Goal: Task Accomplishment & Management: Complete application form

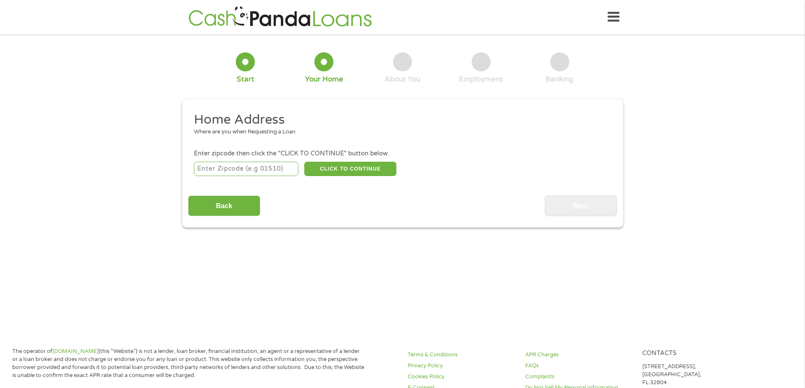
click at [259, 167] on input "number" at bounding box center [246, 169] width 104 height 14
click at [259, 167] on input "400" at bounding box center [246, 169] width 104 height 14
type input "4"
type input "33128"
click at [335, 169] on button "CLICK TO CONTINUE" at bounding box center [350, 169] width 92 height 14
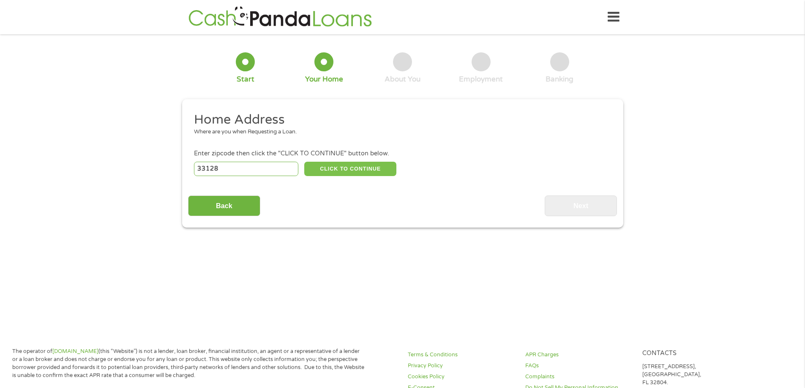
type input "33128"
type input "Miami"
select select "[US_STATE]"
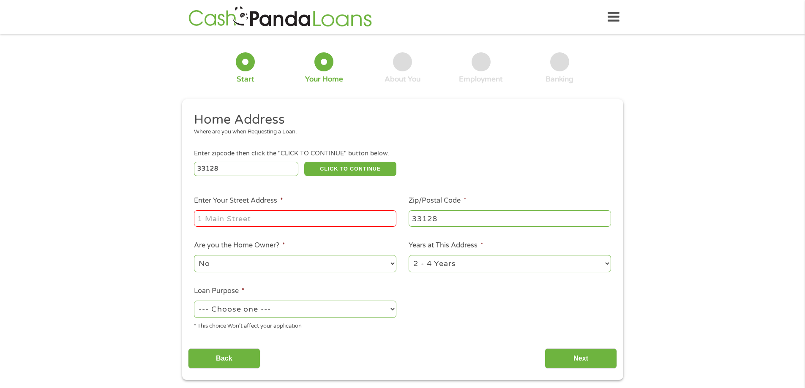
click at [333, 210] on div at bounding box center [295, 218] width 202 height 19
click at [334, 218] on input "Enter Your Street Address *" at bounding box center [295, 218] width 202 height 16
type input "400 NW 1st AVE"
click at [376, 267] on select "No Yes" at bounding box center [295, 263] width 202 height 17
click at [343, 271] on select "No Yes" at bounding box center [295, 263] width 202 height 17
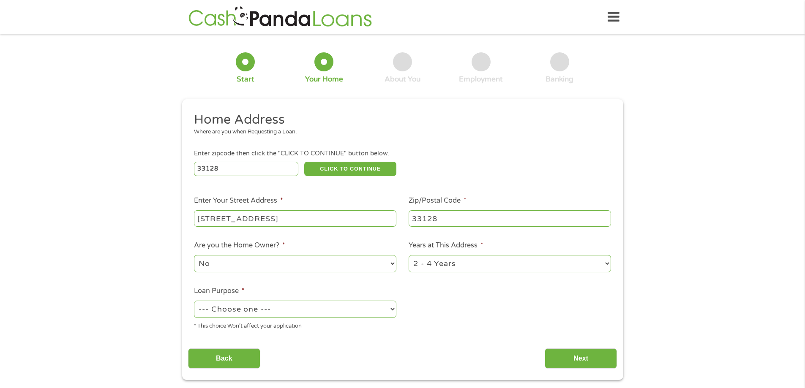
click at [461, 268] on select "1 Year or less 1 - 2 Years 2 - 4 Years Over 4 Years" at bounding box center [510, 263] width 202 height 17
select select "12months"
click at [409, 255] on select "1 Year or less 1 - 2 Years 2 - 4 Years Over 4 Years" at bounding box center [510, 263] width 202 height 17
click at [268, 316] on select "--- Choose one --- Pay Bills Debt Consolidation Home Improvement Major Purchase…" at bounding box center [295, 309] width 202 height 17
select select "paybills"
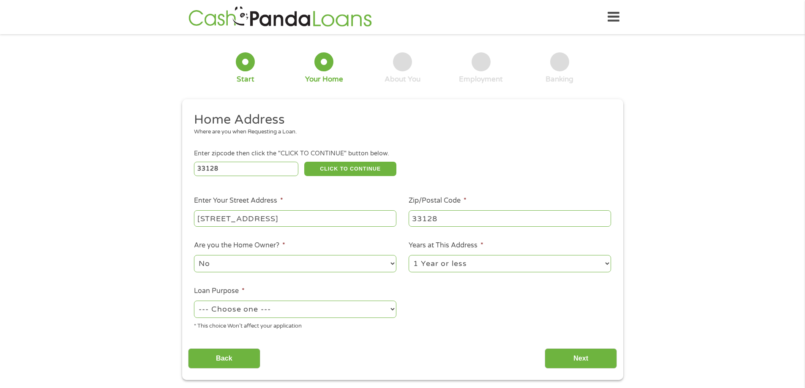
click at [194, 301] on select "--- Choose one --- Pay Bills Debt Consolidation Home Improvement Major Purchase…" at bounding box center [295, 309] width 202 height 17
click at [570, 352] on input "Next" at bounding box center [581, 359] width 72 height 21
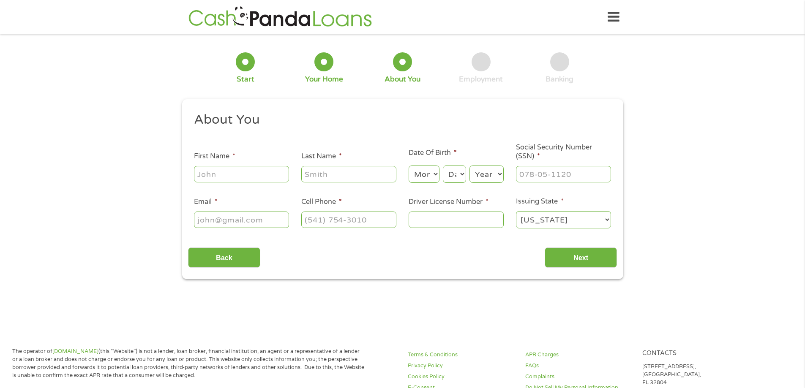
click at [237, 179] on input "First Name *" at bounding box center [241, 174] width 95 height 16
type input "Mihnea"
click at [369, 179] on input "Last Name *" at bounding box center [348, 174] width 95 height 16
type input "Secara"
click at [447, 178] on select "Day 1 2 3 4 5 6 7 8 9 10 11 12 13 14 15 16 17 18 19 20 21 22 23 24 25 26 27 28 …" at bounding box center [454, 174] width 23 height 17
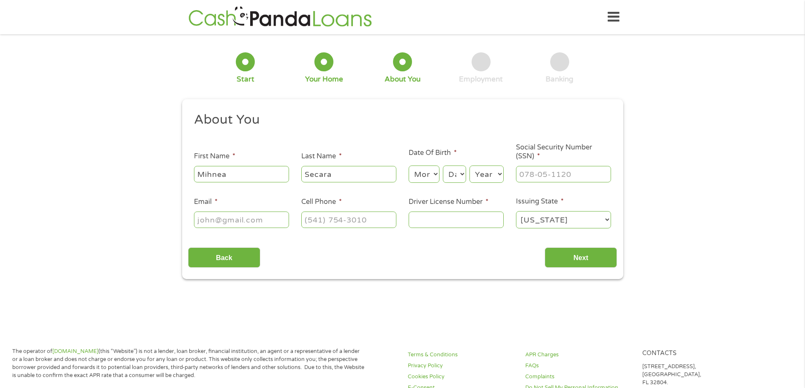
click at [435, 174] on select "Month 1 2 3 4 5 6 7 8 9 10 11 12" at bounding box center [424, 174] width 31 height 17
select select "6"
click at [409, 166] on select "Month 1 2 3 4 5 6 7 8 9 10 11 12" at bounding box center [424, 174] width 31 height 17
click at [462, 181] on select "Day 1 2 3 4 5 6 7 8 9 10 11 12 13 14 15 16 17 18 19 20 21 22 23 24 25 26 27 28 …" at bounding box center [454, 174] width 23 height 17
click at [443, 166] on select "Day 1 2 3 4 5 6 7 8 9 10 11 12 13 14 15 16 17 18 19 20 21 22 23 24 25 26 27 28 …" at bounding box center [454, 174] width 23 height 17
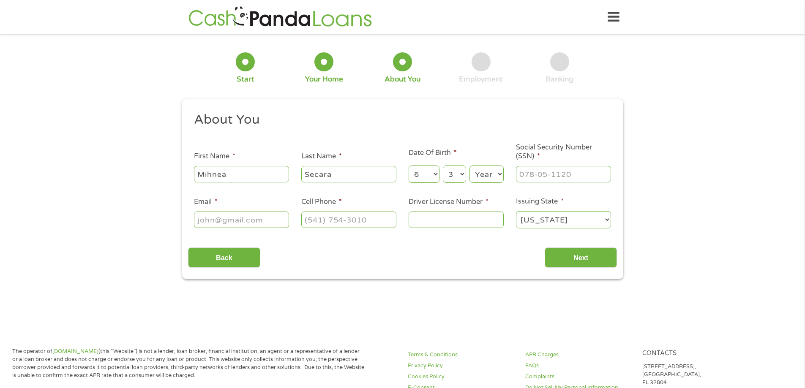
click at [454, 193] on ul "About You This field is hidden when viewing the form Title * --- Choose one ---…" at bounding box center [402, 174] width 429 height 125
click at [456, 177] on select "Day 1 2 3 4 5 6 7 8 9 10 11 12 13 14 15 16 17 18 19 20 21 22 23 24 25 26 27 28 …" at bounding box center [454, 174] width 23 height 17
select select "2"
click at [443, 166] on select "Day 1 2 3 4 5 6 7 8 9 10 11 12 13 14 15 16 17 18 19 20 21 22 23 24 25 26 27 28 …" at bounding box center [454, 174] width 23 height 17
click at [488, 169] on select "Year [DATE] 2006 2005 2004 2003 2002 2001 2000 1999 1998 1997 1996 1995 1994 19…" at bounding box center [486, 174] width 34 height 17
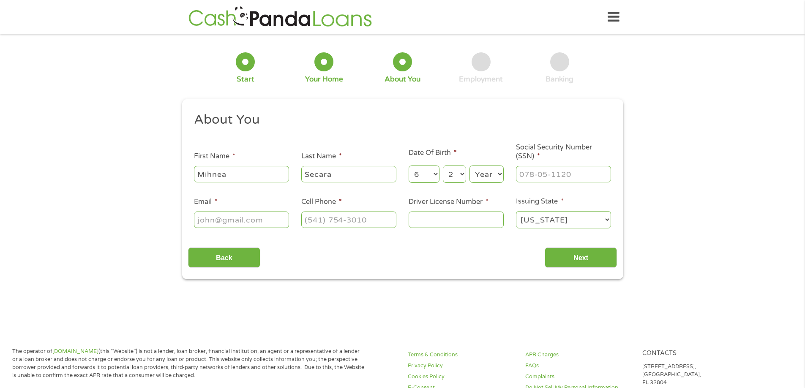
select select "2002"
click at [469, 166] on select "Year [DATE] 2006 2005 2004 2003 2002 2001 2000 1999 1998 1997 1996 1995 1994 19…" at bounding box center [486, 174] width 34 height 17
click at [597, 177] on input "___-__-____" at bounding box center [563, 174] width 95 height 16
type input "334-43-5644"
click at [281, 224] on input "Email *" at bounding box center [241, 220] width 95 height 16
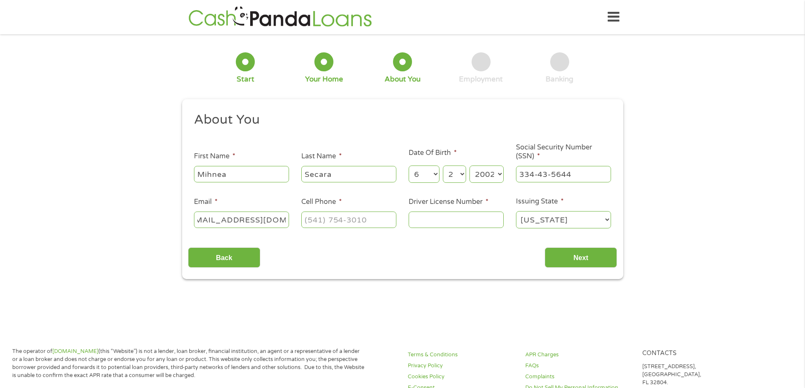
scroll to position [0, 14]
type input "secaramitch23@gmail.co,"
click at [340, 217] on input "(___) ___-____" at bounding box center [348, 220] width 95 height 16
type input "[PHONE_NUMBER]"
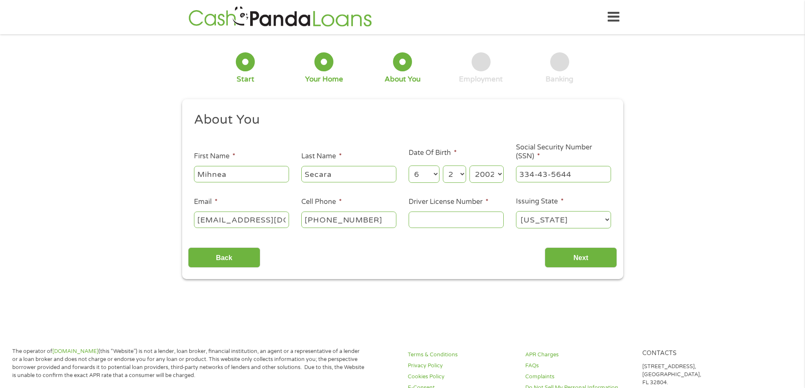
click at [447, 217] on input "Driver License Number *" at bounding box center [456, 220] width 95 height 16
click at [548, 226] on select "Alabama Alaska Arizona Arkansas California Colorado Connecticut Delaware Distri…" at bounding box center [563, 219] width 95 height 17
select select "[US_STATE]"
click at [516, 211] on select "Alabama Alaska Arizona Arkansas California Colorado Connecticut Delaware Distri…" at bounding box center [563, 219] width 95 height 17
click at [449, 231] on ul "About You This field is hidden when viewing the form Title * --- Choose one ---…" at bounding box center [402, 174] width 429 height 125
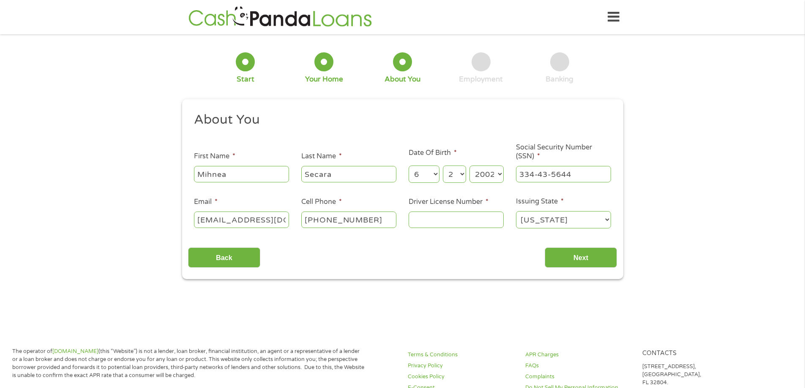
click at [455, 219] on input "Driver License Number *" at bounding box center [456, 220] width 95 height 16
type input "W1196189"
click at [562, 260] on input "Next" at bounding box center [581, 258] width 72 height 21
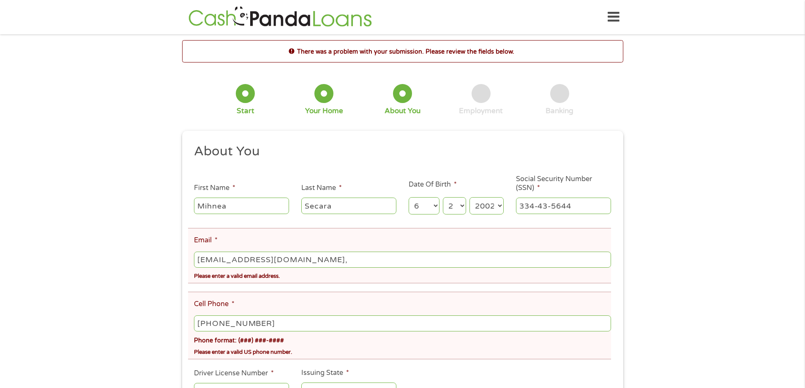
click at [491, 266] on input "secaramitch23@gmail.co," at bounding box center [402, 260] width 417 height 16
type input "[EMAIL_ADDRESS][DOMAIN_NAME]"
click at [752, 226] on div "There was a problem with your submission. Please review the fields below. 1 Sta…" at bounding box center [402, 245] width 805 height 410
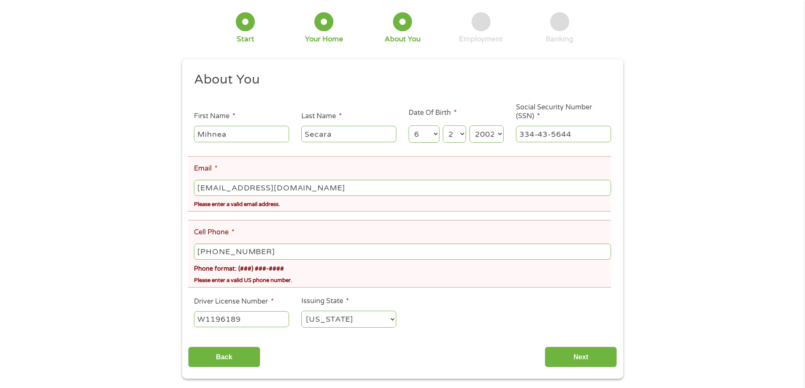
scroll to position [95, 0]
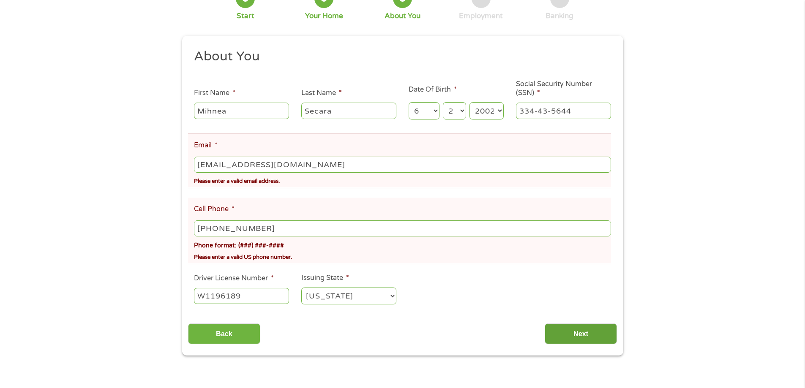
click at [578, 337] on input "Next" at bounding box center [581, 334] width 72 height 21
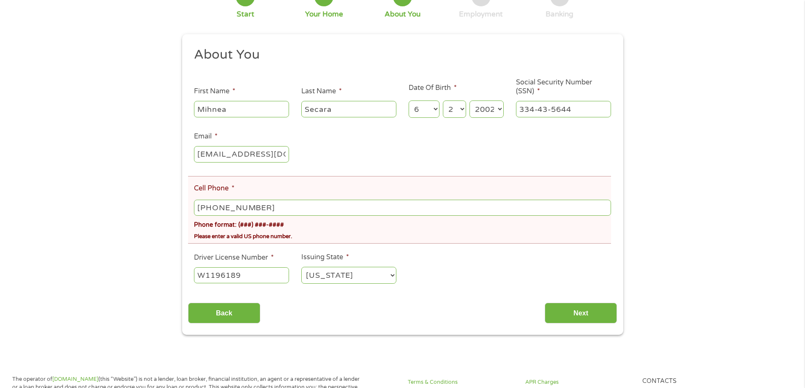
scroll to position [99, 0]
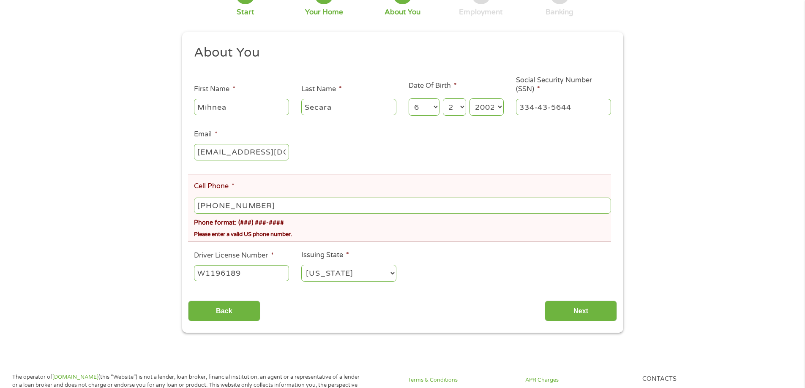
click at [332, 198] on input "[PHONE_NUMBER]" at bounding box center [402, 206] width 417 height 16
click at [334, 198] on input "[PHONE_NUMBER]" at bounding box center [402, 206] width 417 height 16
type input "[PHONE_NUMBER]"
click at [565, 303] on input "Next" at bounding box center [581, 311] width 72 height 21
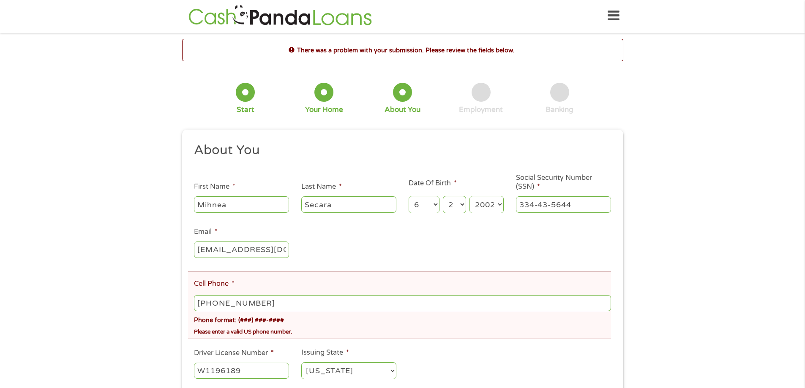
scroll to position [0, 0]
click at [249, 323] on div "Phone format: (###) ###-####" at bounding box center [402, 320] width 417 height 12
click at [274, 317] on div "Phone format: (###) ###-####" at bounding box center [402, 320] width 417 height 12
click at [287, 317] on div "Phone format: (###) ###-####" at bounding box center [402, 320] width 417 height 12
click at [290, 324] on div "Phone format: (###) ###-####" at bounding box center [402, 320] width 417 height 12
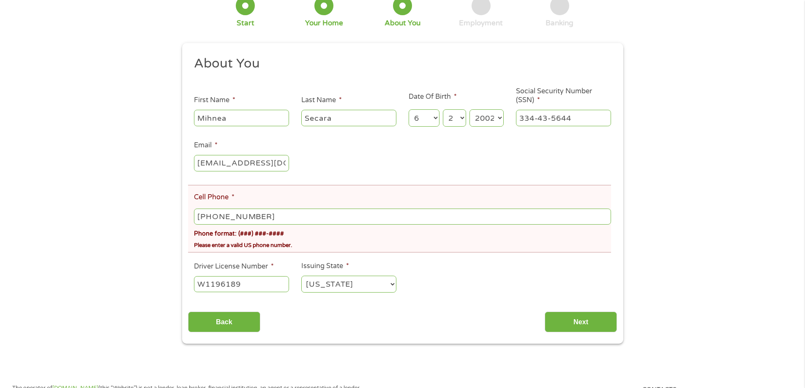
scroll to position [90, 0]
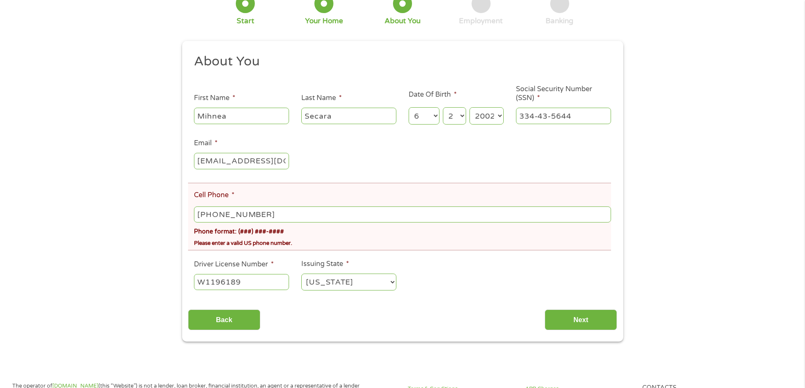
click at [196, 216] on input "[PHONE_NUMBER]" at bounding box center [402, 215] width 417 height 16
click at [197, 214] on input "[PHONE_NUMBER]" at bounding box center [402, 215] width 417 height 16
type input "(127) 933-6155"
click at [575, 320] on input "Next" at bounding box center [581, 320] width 72 height 21
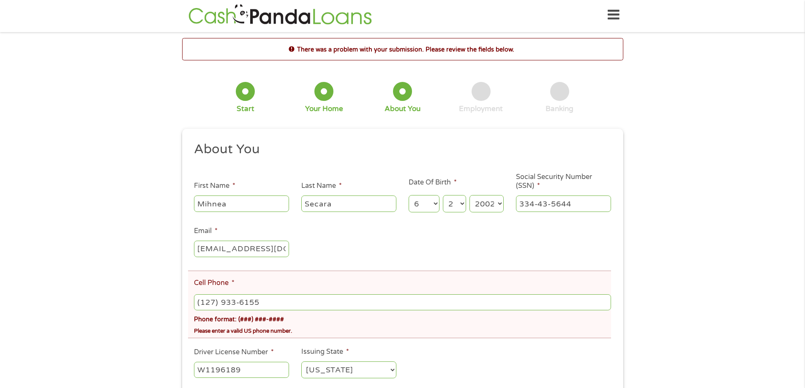
scroll to position [0, 0]
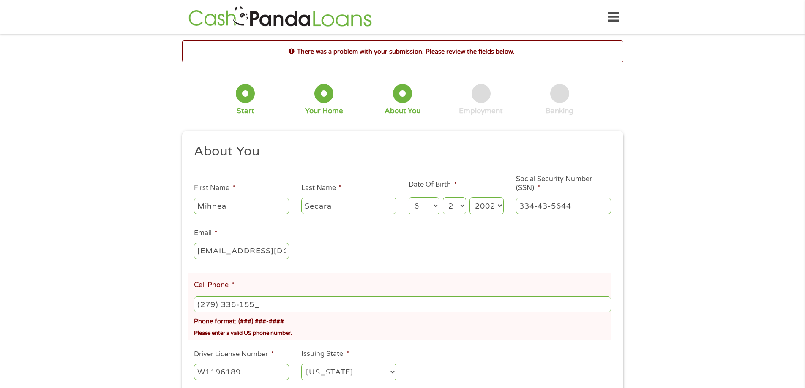
type input "[PHONE_NUMBER]"
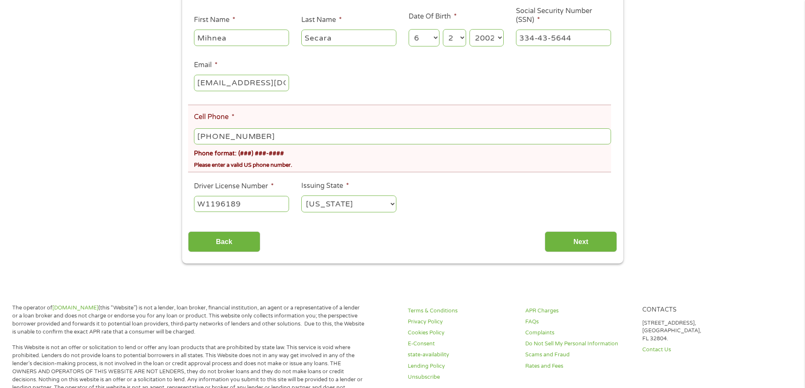
scroll to position [165, 0]
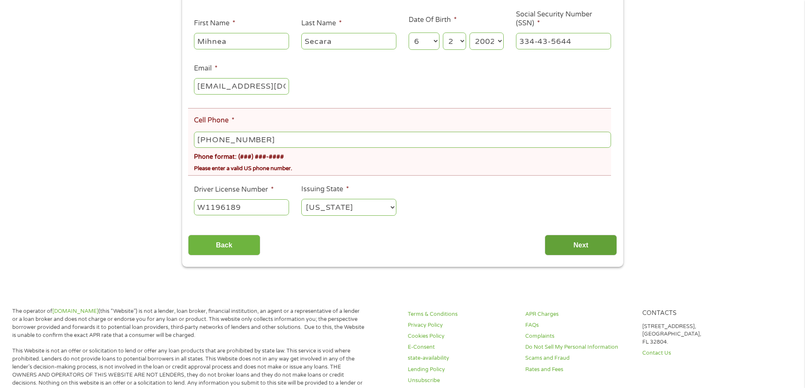
click at [574, 248] on input "Next" at bounding box center [581, 245] width 72 height 21
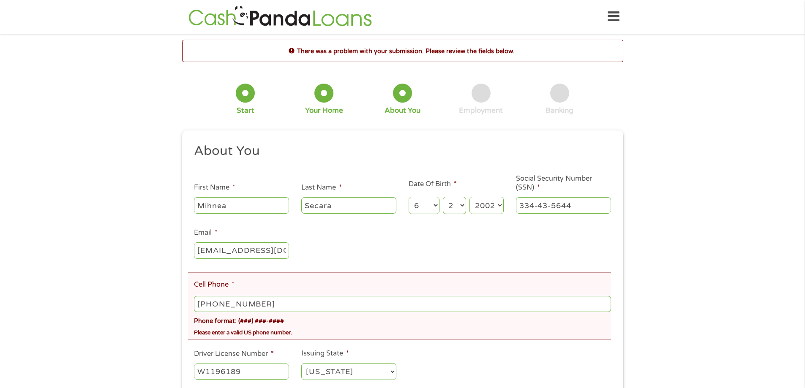
scroll to position [0, 0]
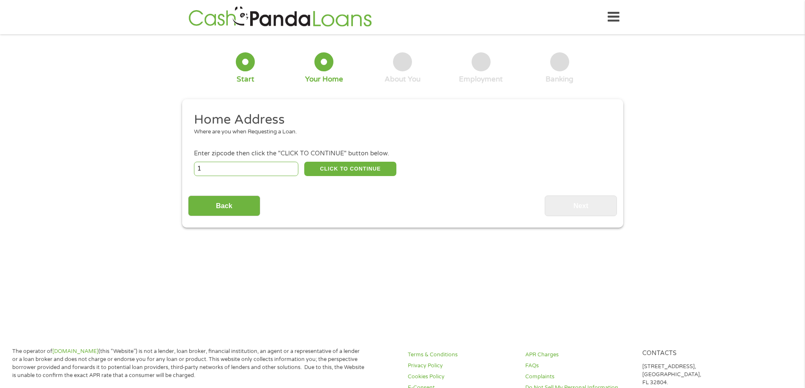
type input "1"
click at [290, 167] on input "1" at bounding box center [246, 169] width 104 height 14
type input "95765"
click at [351, 163] on button "CLICK TO CONTINUE" at bounding box center [350, 169] width 92 height 14
type input "95765"
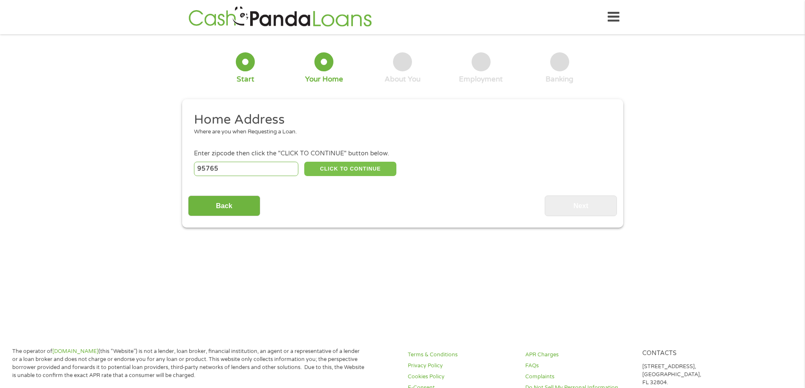
type input "Rocklin"
select select "[US_STATE]"
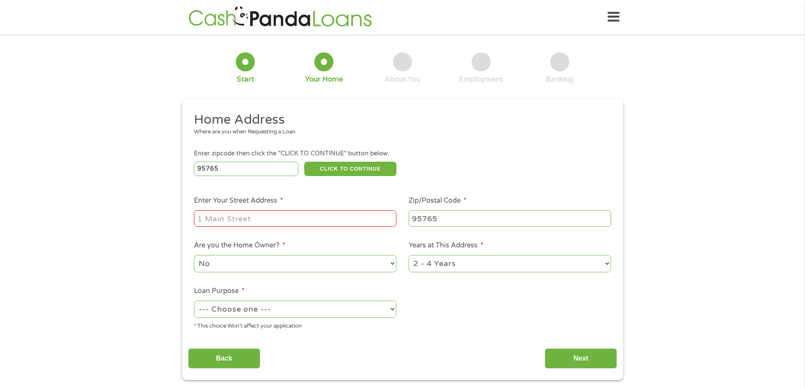
click at [298, 217] on input "Enter Your Street Address *" at bounding box center [295, 218] width 202 height 16
type input "[STREET_ADDRESS]"
click at [257, 261] on select "No Yes" at bounding box center [295, 263] width 202 height 17
click at [194, 255] on select "No Yes" at bounding box center [295, 263] width 202 height 17
click at [280, 312] on select "--- Choose one --- Pay Bills Debt Consolidation Home Improvement Major Purchase…" at bounding box center [295, 309] width 202 height 17
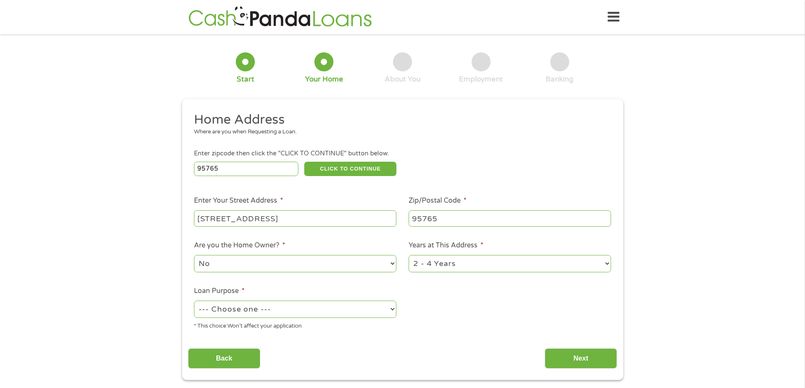
select select "paybills"
click at [194, 301] on select "--- Choose one --- Pay Bills Debt Consolidation Home Improvement Major Purchase…" at bounding box center [295, 309] width 202 height 17
click at [580, 354] on input "Next" at bounding box center [581, 359] width 72 height 21
click at [548, 365] on input "Next" at bounding box center [581, 359] width 72 height 21
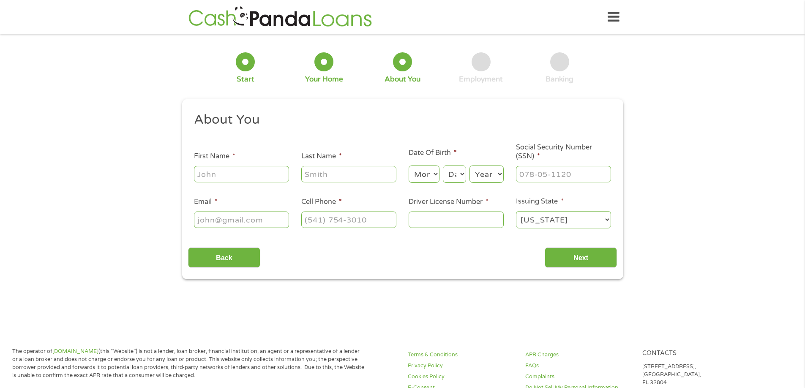
scroll to position [3, 3]
click at [233, 185] on ul "About You This field is hidden when viewing the form Title * --- Choose one ---…" at bounding box center [402, 174] width 429 height 125
click at [239, 177] on input "First Name *" at bounding box center [241, 174] width 95 height 16
type input "m"
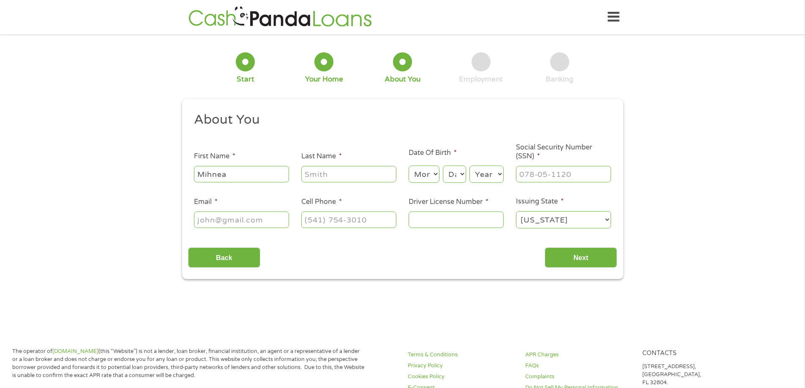
type input "Mihnea"
click at [343, 174] on input "Last Name *" at bounding box center [348, 174] width 95 height 16
type input "Secara"
click at [424, 172] on select "Month 1 2 3 4 5 6 7 8 9 10 11 12" at bounding box center [424, 174] width 31 height 17
select select "6"
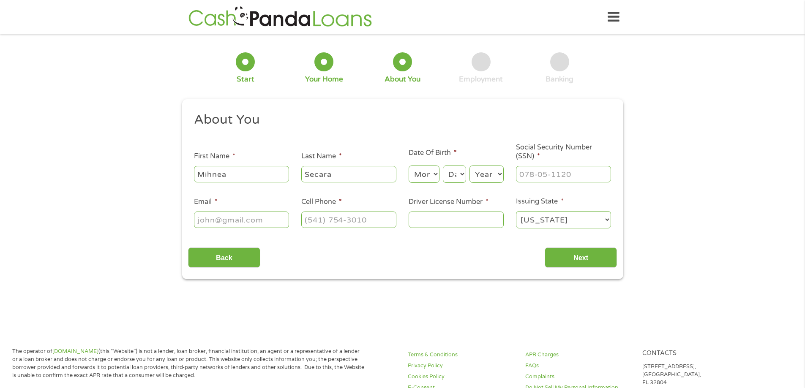
click at [409, 166] on select "Month 1 2 3 4 5 6 7 8 9 10 11 12" at bounding box center [424, 174] width 31 height 17
click at [454, 169] on select "Day 1 2 3 4 5 6 7 8 9 10 11 12 13 14 15 16 17 18 19 20 21 22 23 24 25 26 27 28 …" at bounding box center [454, 174] width 23 height 17
select select "2"
click at [443, 166] on select "Day 1 2 3 4 5 6 7 8 9 10 11 12 13 14 15 16 17 18 19 20 21 22 23 24 25 26 27 28 …" at bounding box center [454, 174] width 23 height 17
click at [490, 176] on select "Year [DATE] 2006 2005 2004 2003 2002 2001 2000 1999 1998 1997 1996 1995 1994 19…" at bounding box center [486, 174] width 34 height 17
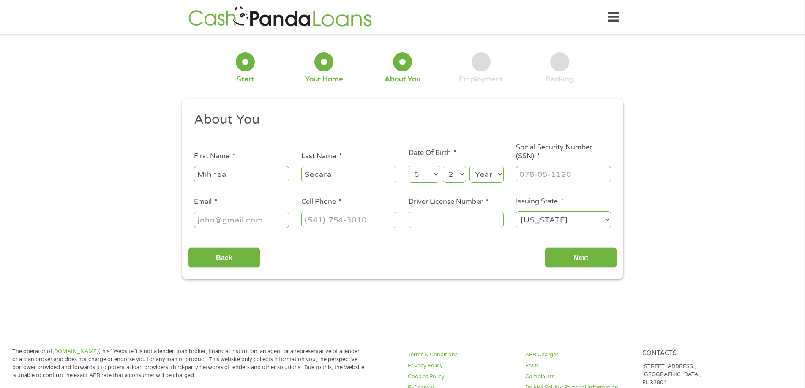
select select "2002"
click at [469, 166] on select "Year [DATE] 2006 2005 2004 2003 2002 2001 2000 1999 1998 1997 1996 1995 1994 19…" at bounding box center [486, 174] width 34 height 17
click at [575, 171] on input "___-__-____" at bounding box center [563, 174] width 95 height 16
type input "279-33-6155"
click at [237, 202] on li "Email *" at bounding box center [241, 213] width 107 height 33
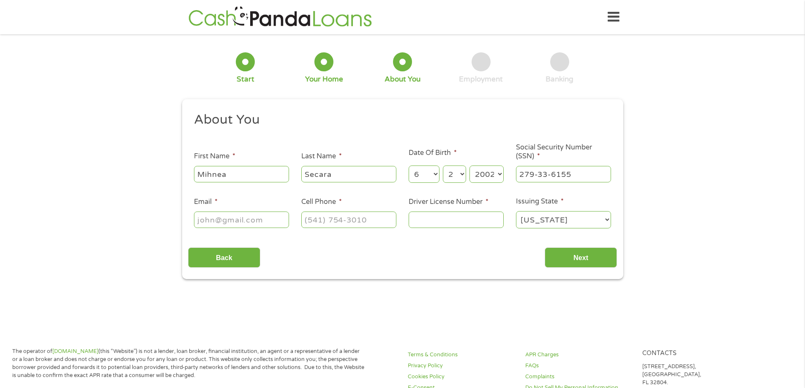
click at [253, 234] on ul "About You This field is hidden when viewing the form Title * --- Choose one ---…" at bounding box center [402, 174] width 429 height 125
click at [253, 224] on input "s" at bounding box center [241, 220] width 95 height 16
type input "[EMAIL_ADDRESS][DOMAIN_NAME]"
click at [370, 224] on input "(___) ___-____" at bounding box center [348, 220] width 95 height 16
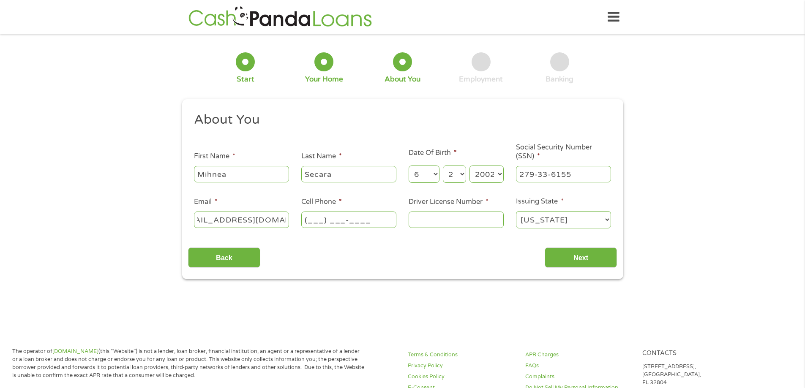
scroll to position [0, 0]
type input "[PHONE_NUMBER]"
click at [423, 217] on input "Driver License Number *" at bounding box center [456, 220] width 95 height 16
type input "W1196189"
click at [607, 256] on input "Next" at bounding box center [581, 258] width 72 height 21
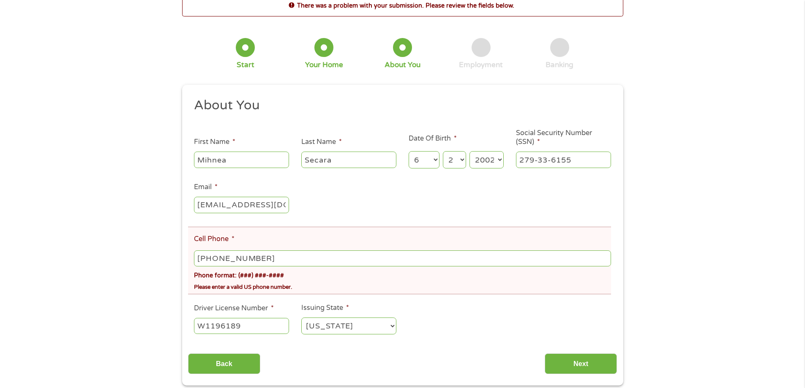
scroll to position [86, 0]
